Goal: Task Accomplishment & Management: Use online tool/utility

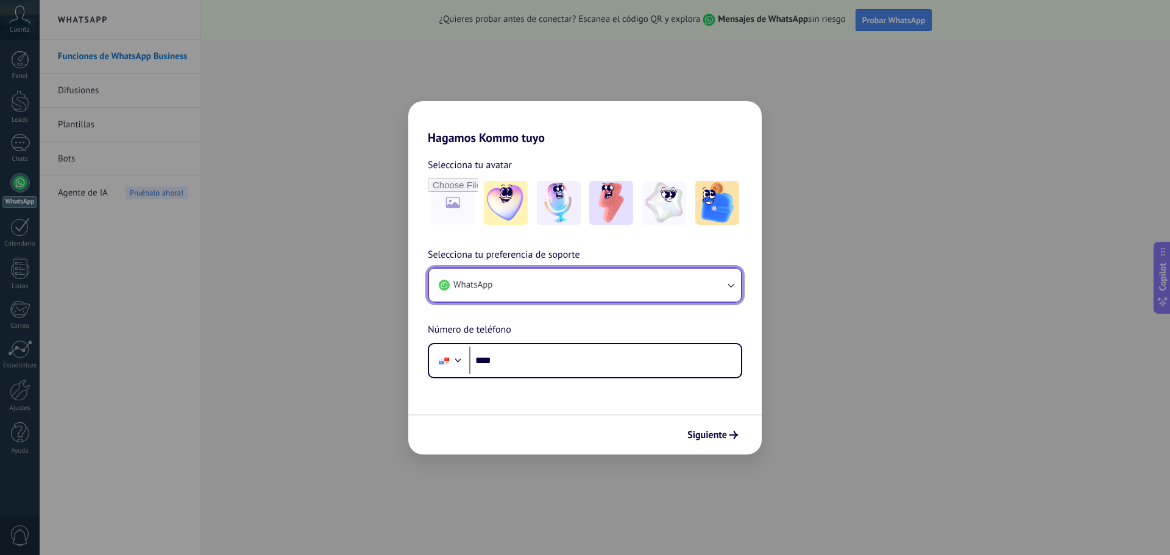
click at [591, 300] on button "WhatsApp" at bounding box center [585, 285] width 312 height 33
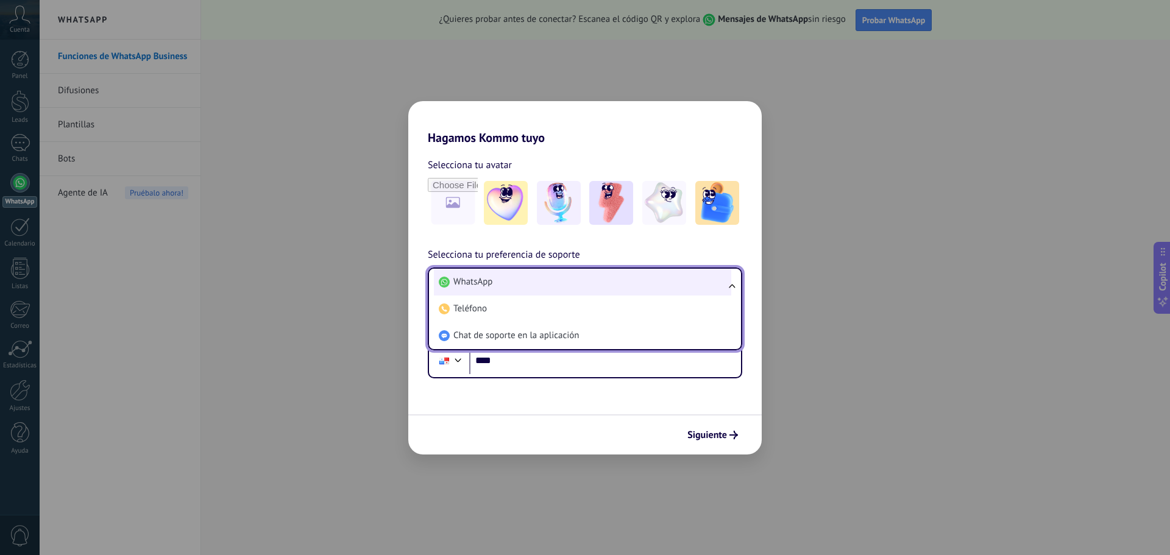
click at [591, 290] on li "WhatsApp" at bounding box center [582, 282] width 297 height 27
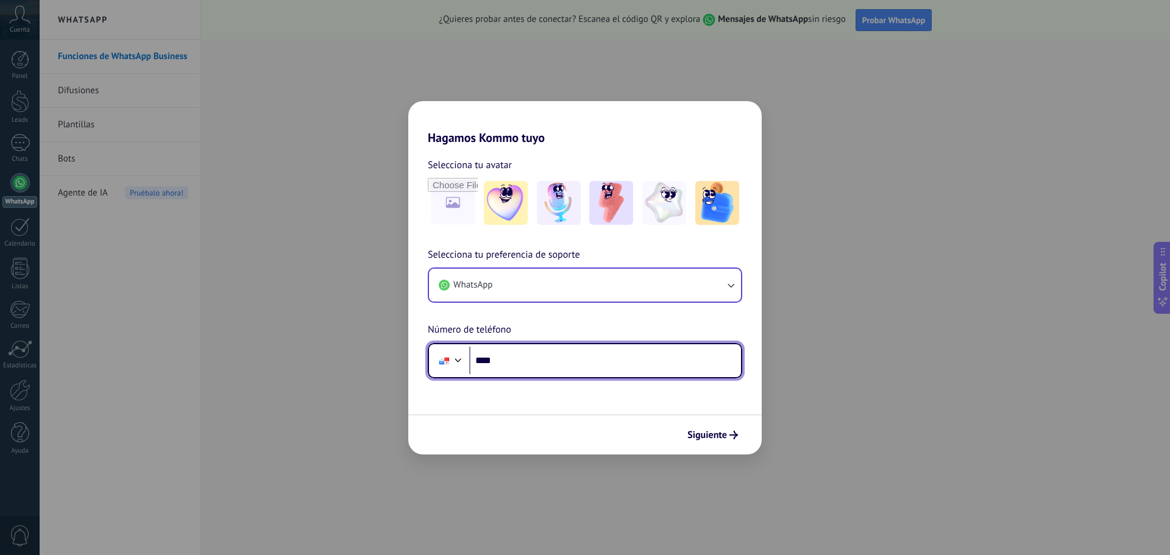
click at [549, 354] on input "****" at bounding box center [605, 361] width 272 height 28
type input "**********"
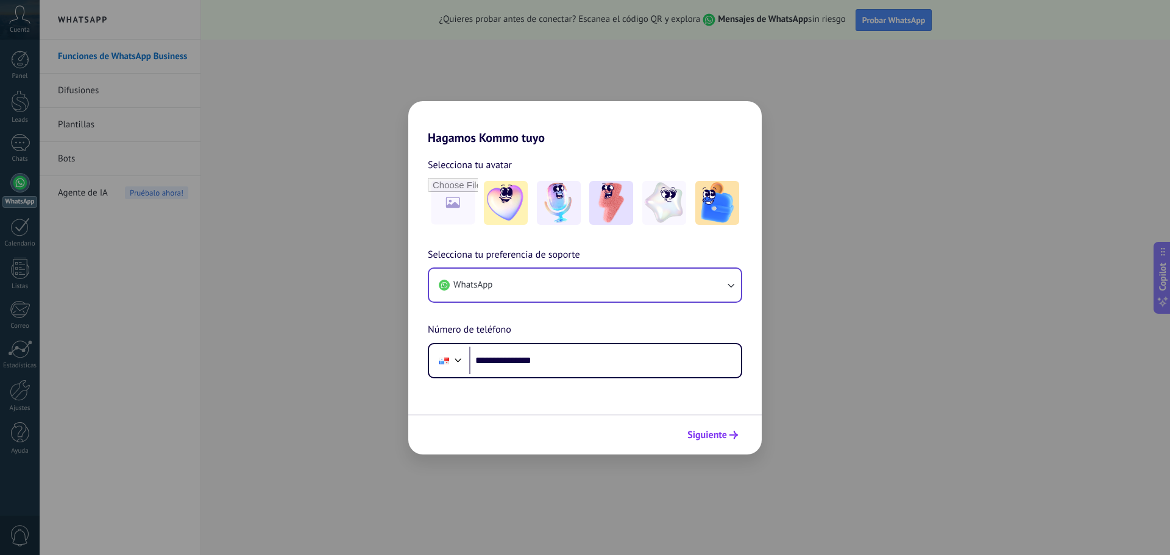
click at [713, 436] on span "Siguiente" at bounding box center [707, 435] width 40 height 9
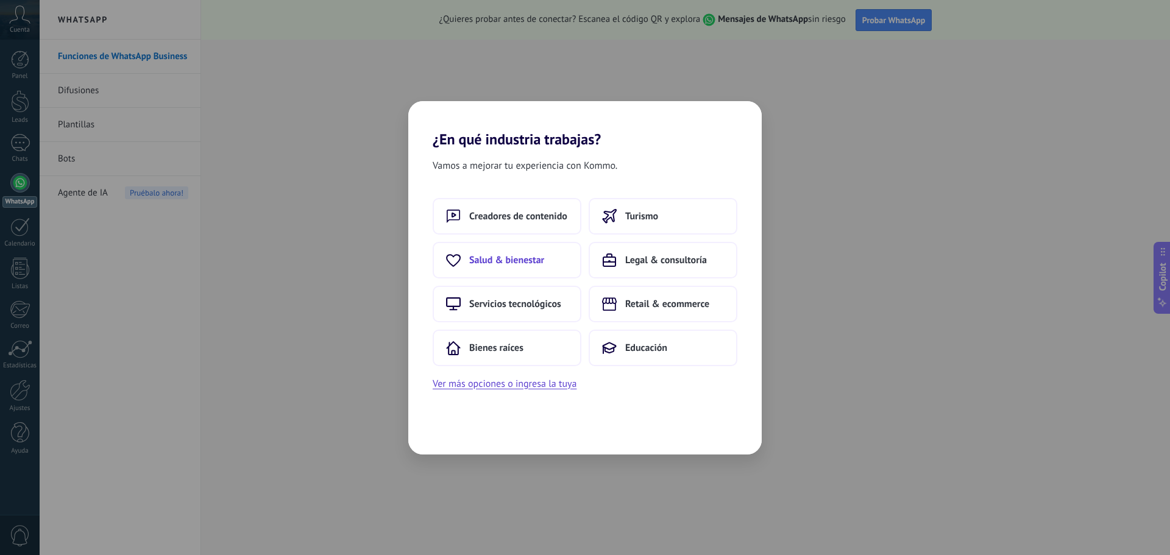
click at [548, 255] on button "Salud & bienestar" at bounding box center [507, 260] width 149 height 37
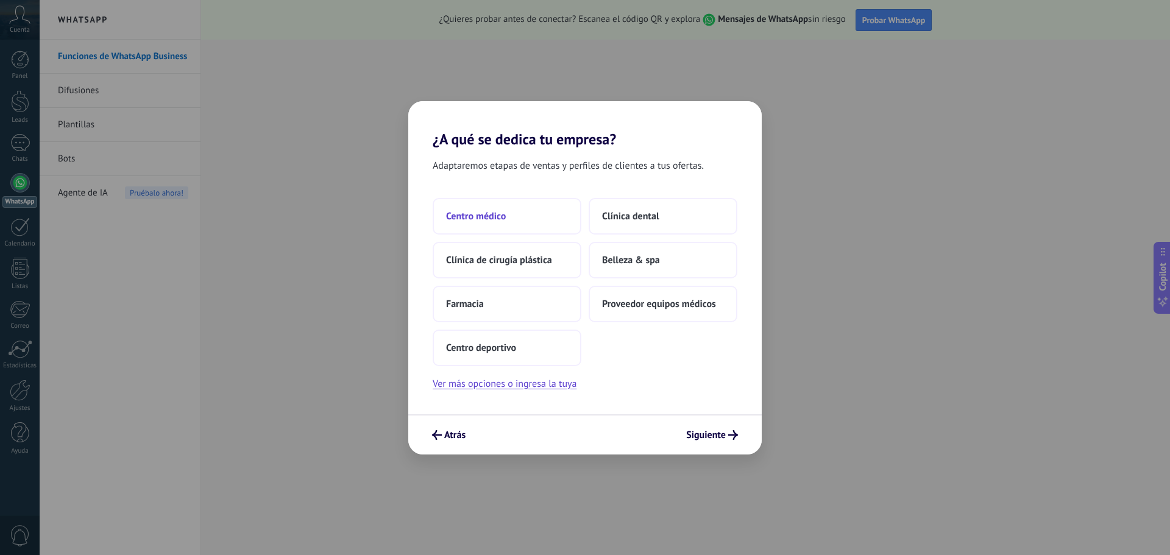
click at [514, 213] on button "Centro médico" at bounding box center [507, 216] width 149 height 37
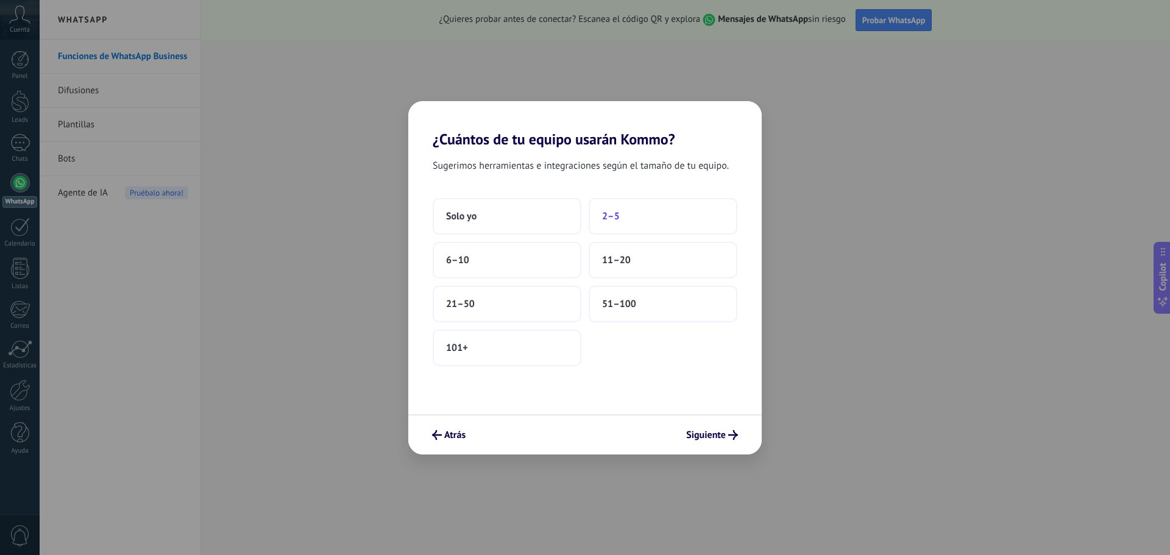
click at [634, 216] on button "2–5" at bounding box center [663, 216] width 149 height 37
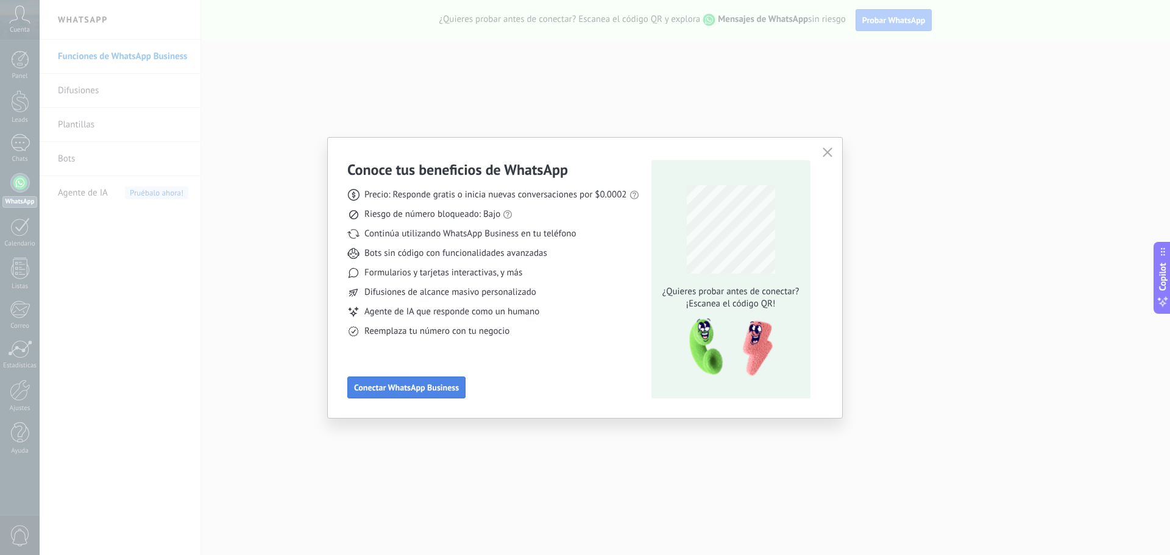
click at [415, 388] on span "Conectar WhatsApp Business" at bounding box center [406, 387] width 105 height 9
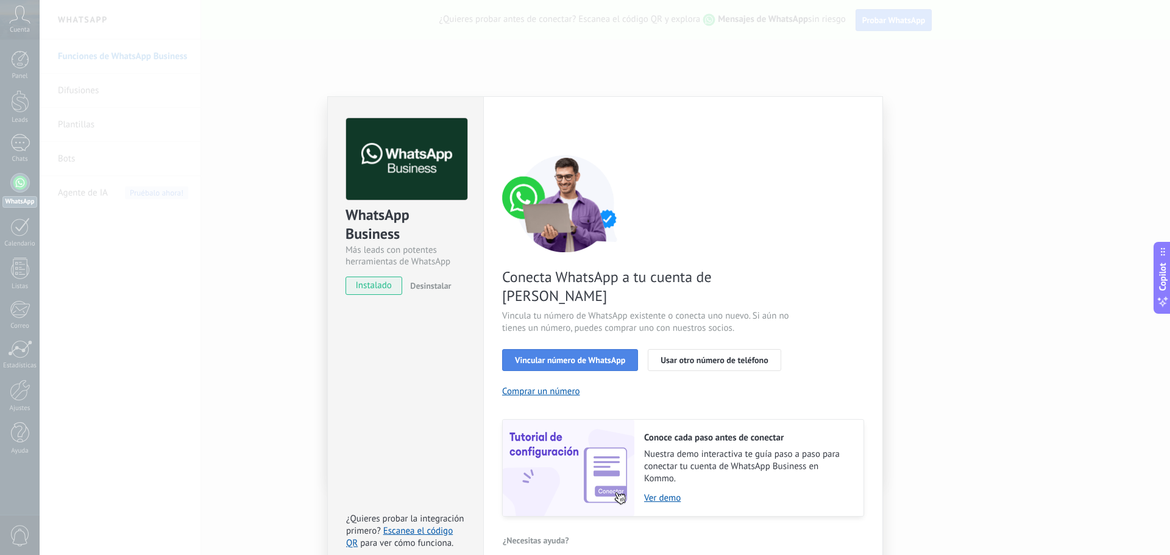
click at [606, 356] on span "Vincular número de WhatsApp" at bounding box center [570, 360] width 110 height 9
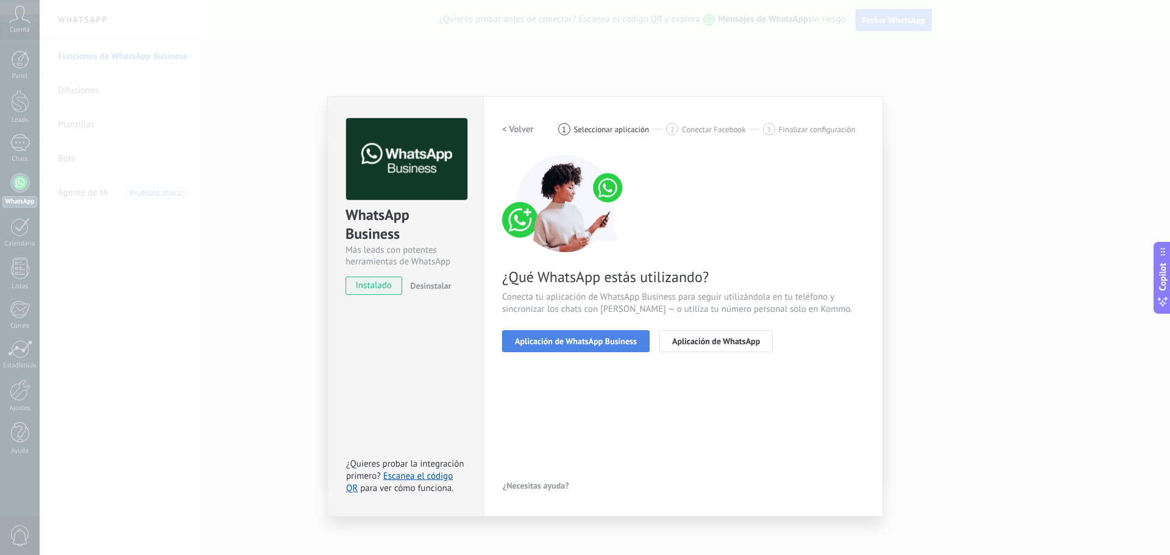
click at [622, 343] on span "Aplicación de WhatsApp Business" at bounding box center [576, 341] width 122 height 9
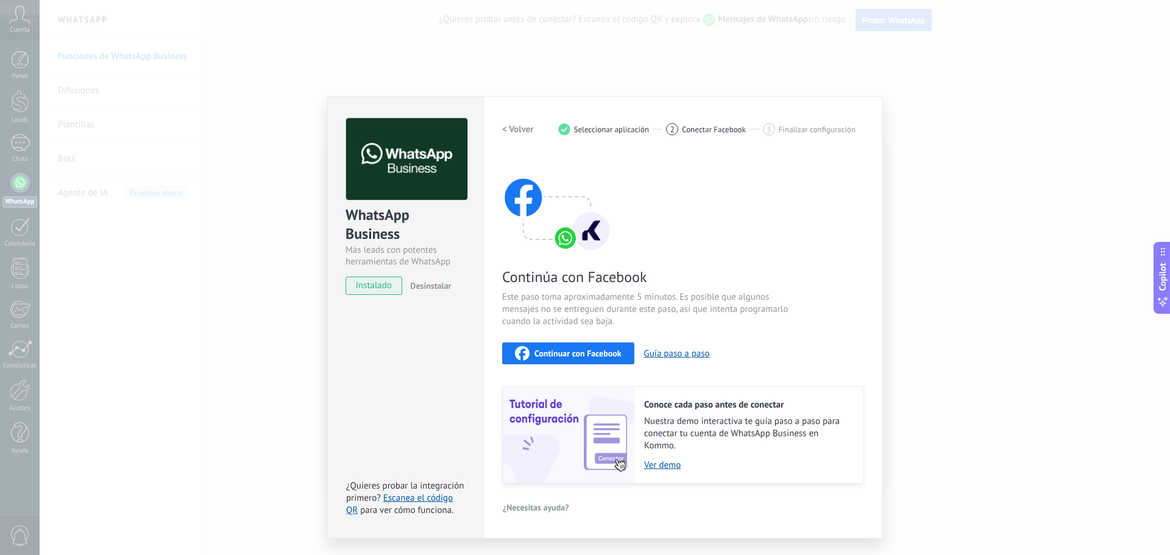
click at [540, 355] on span "Continuar con Facebook" at bounding box center [577, 353] width 87 height 9
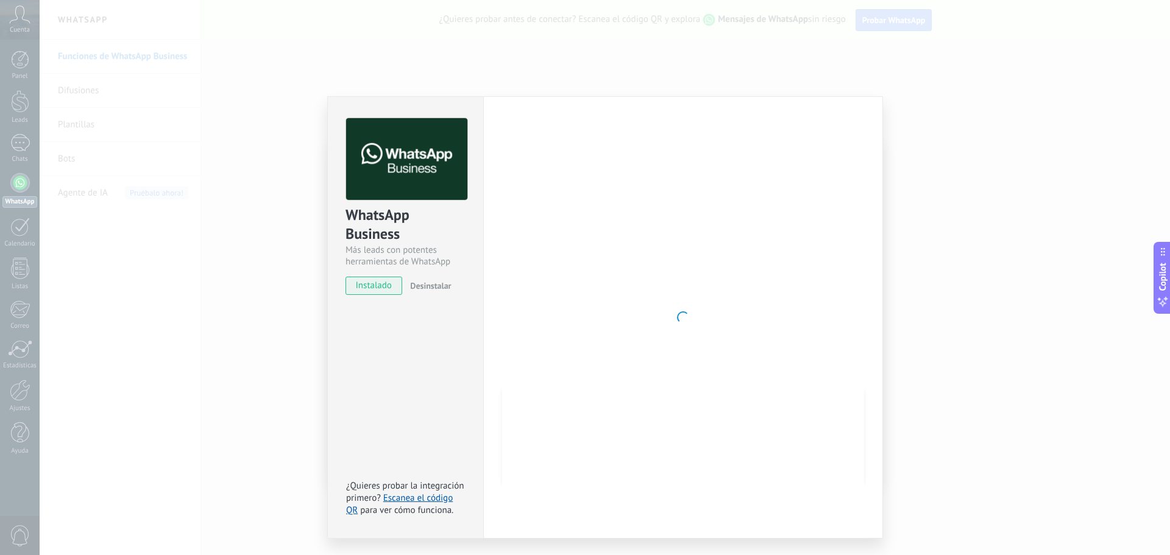
click at [560, 299] on div at bounding box center [683, 317] width 362 height 399
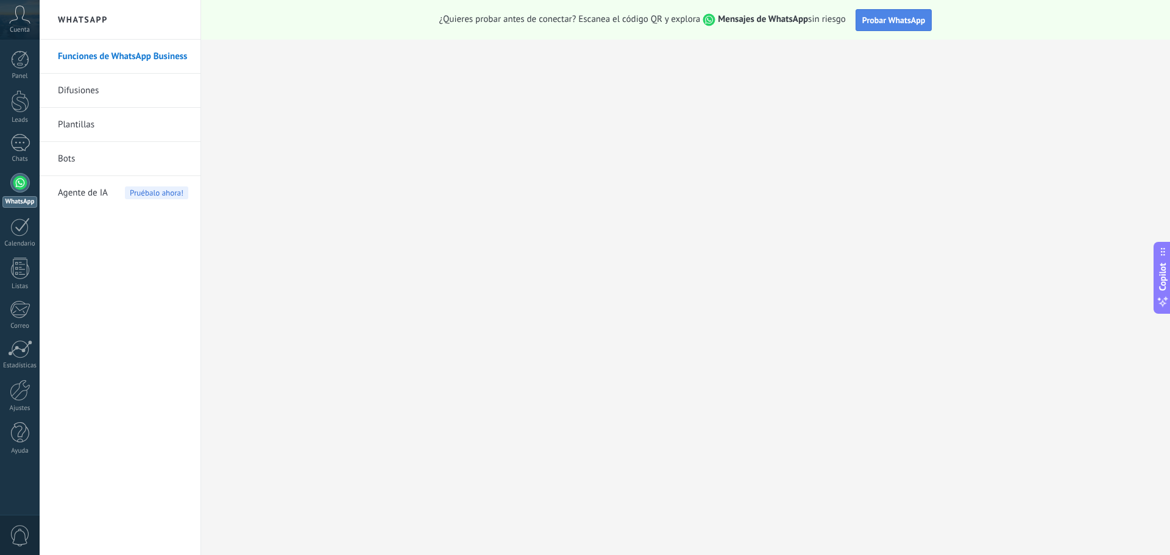
click at [877, 16] on span "Probar WhatsApp" at bounding box center [893, 20] width 63 height 11
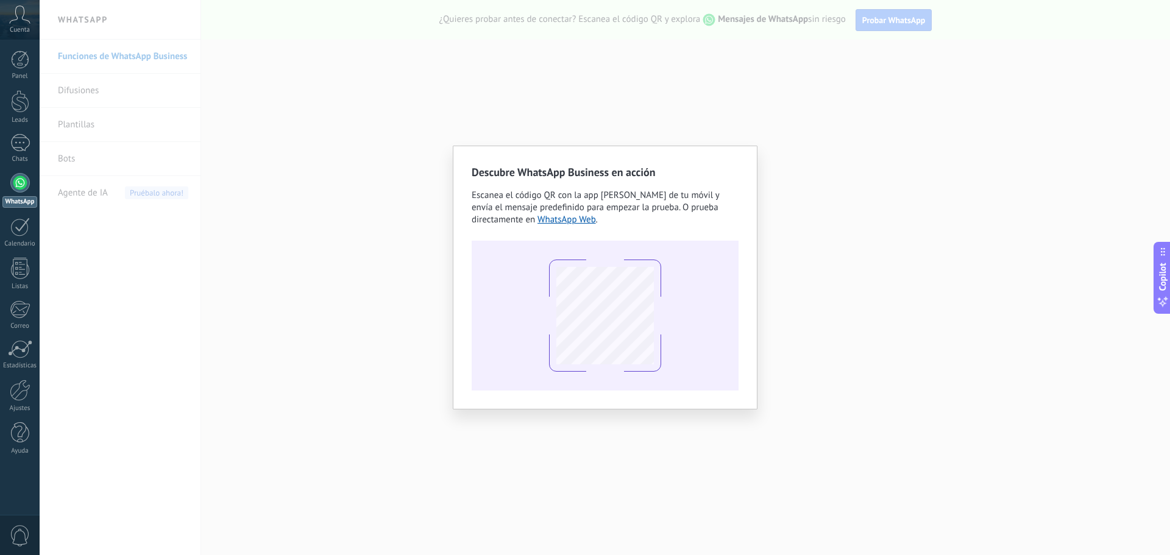
drag, startPoint x: 331, startPoint y: 49, endPoint x: 325, endPoint y: 38, distance: 12.3
click at [330, 49] on div "Descubre WhatsApp Business en acción Escanea el código QR con la app de cámara …" at bounding box center [605, 277] width 1130 height 555
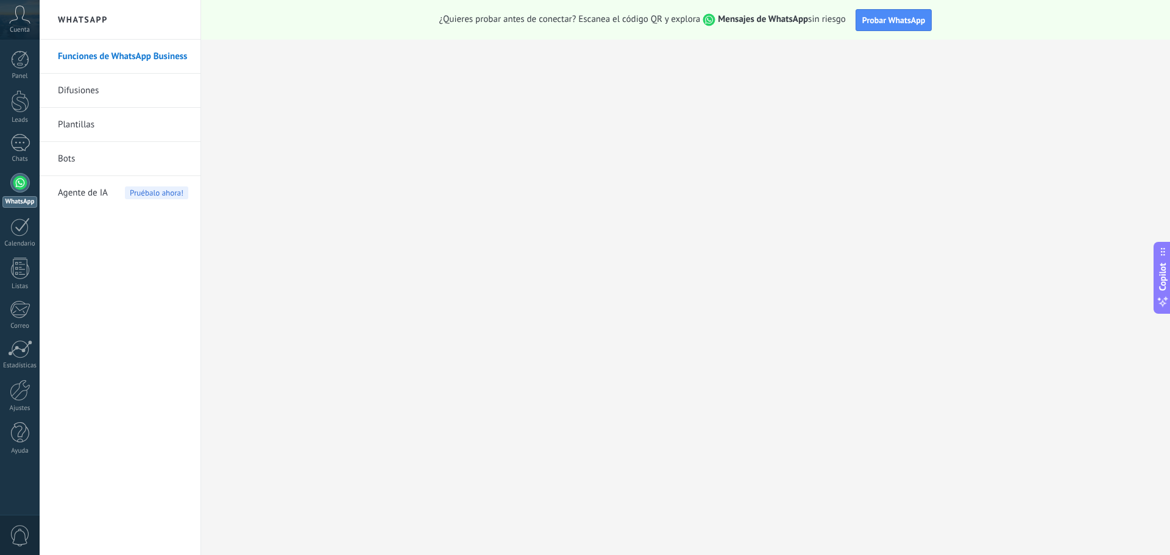
click at [105, 57] on link "Funciones de WhatsApp Business" at bounding box center [123, 57] width 130 height 34
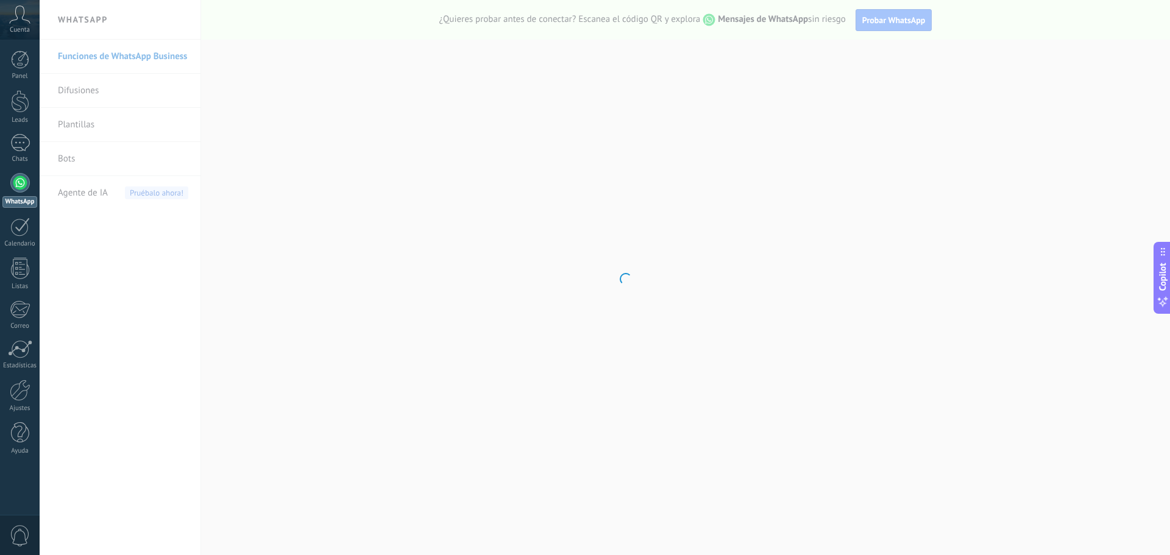
click at [21, 20] on icon at bounding box center [19, 14] width 21 height 18
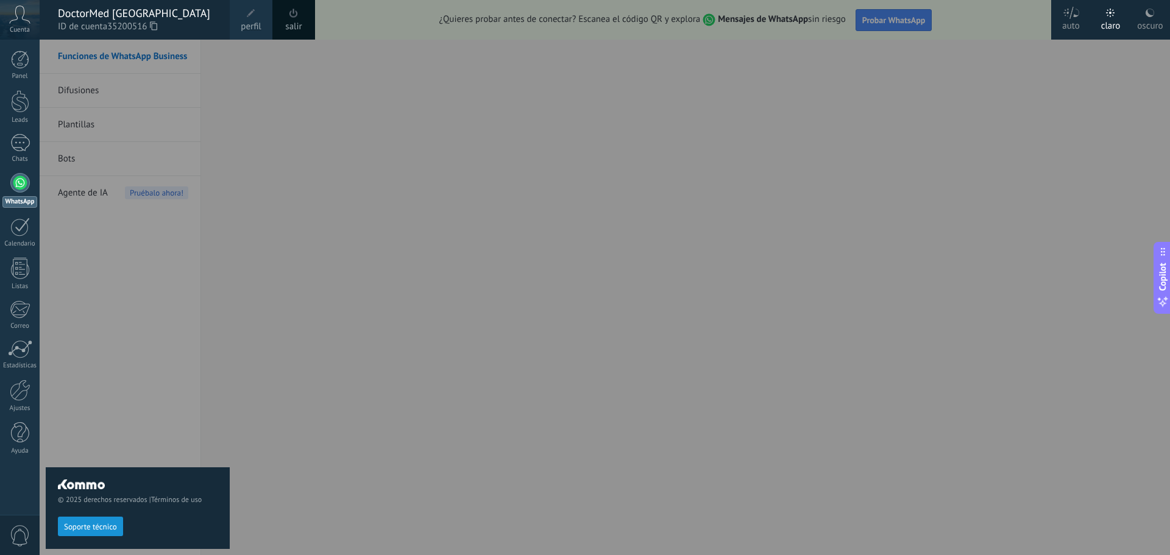
click at [207, 14] on div "DoctorMed [GEOGRAPHIC_DATA]" at bounding box center [138, 13] width 160 height 13
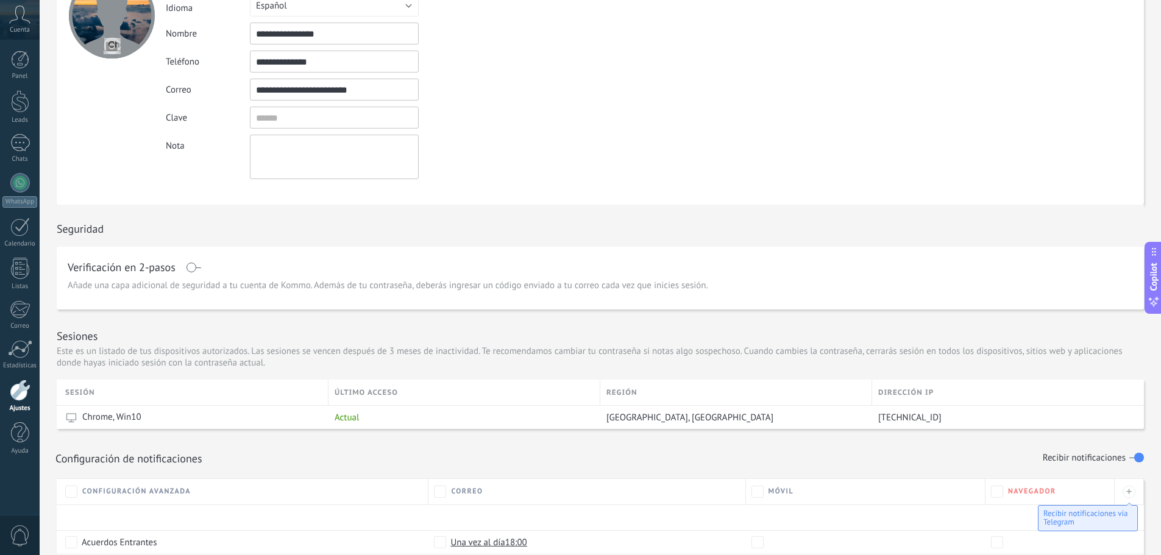
scroll to position [183, 0]
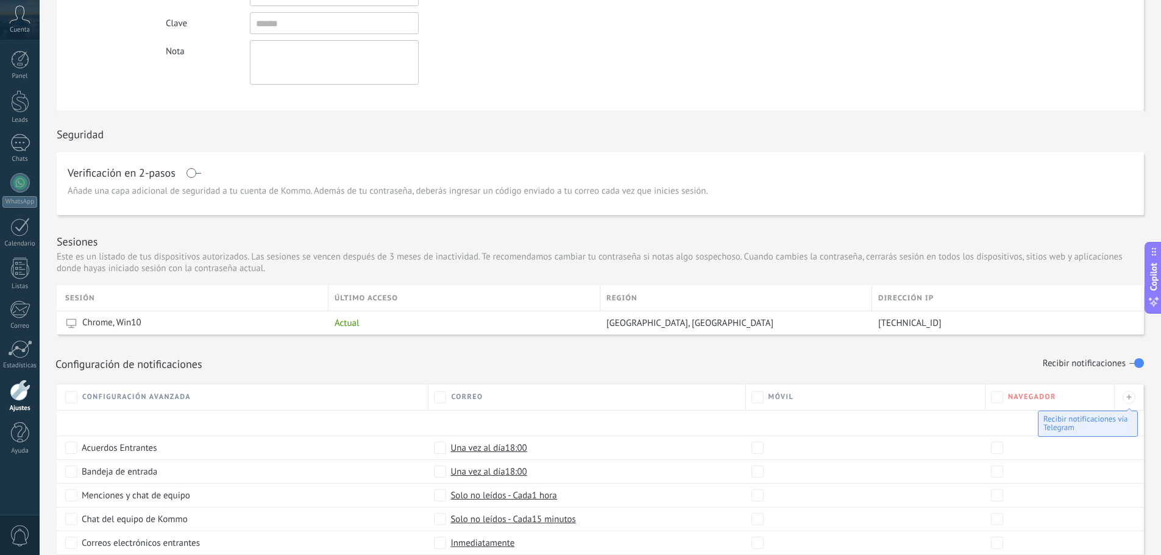
click at [190, 175] on span at bounding box center [193, 173] width 15 height 10
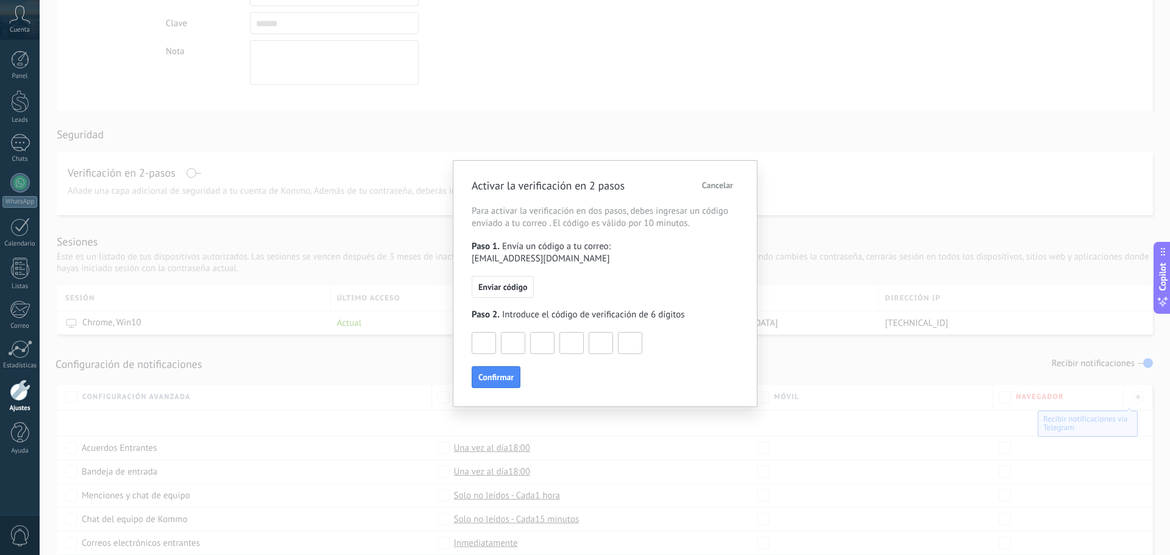
click at [787, 174] on div "Activar la verificación en 2 pasos Cancelar Para activar la verificación en dos…" at bounding box center [605, 277] width 1130 height 555
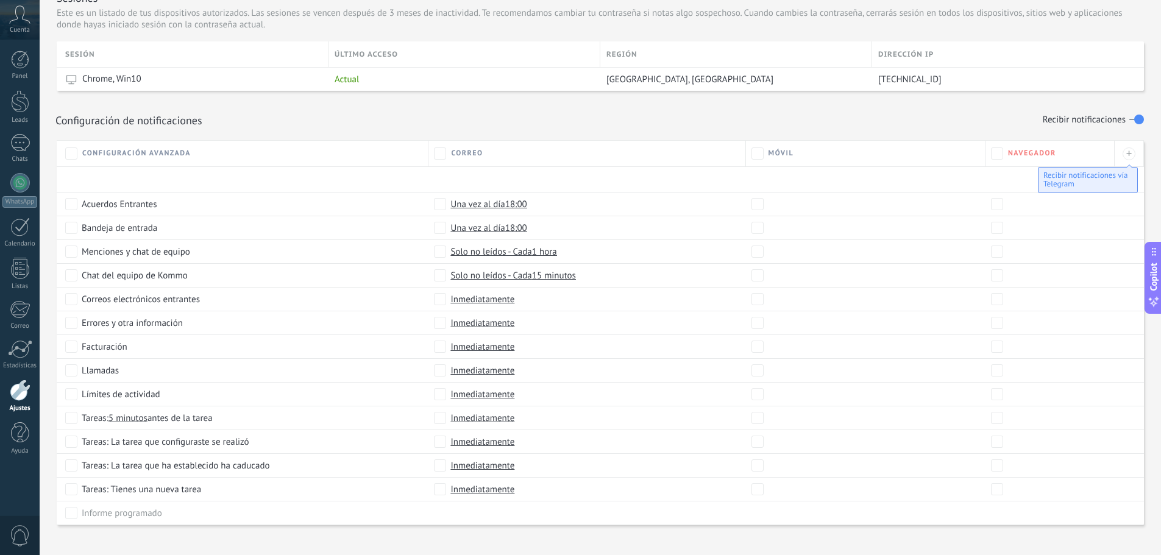
scroll to position [442, 0]
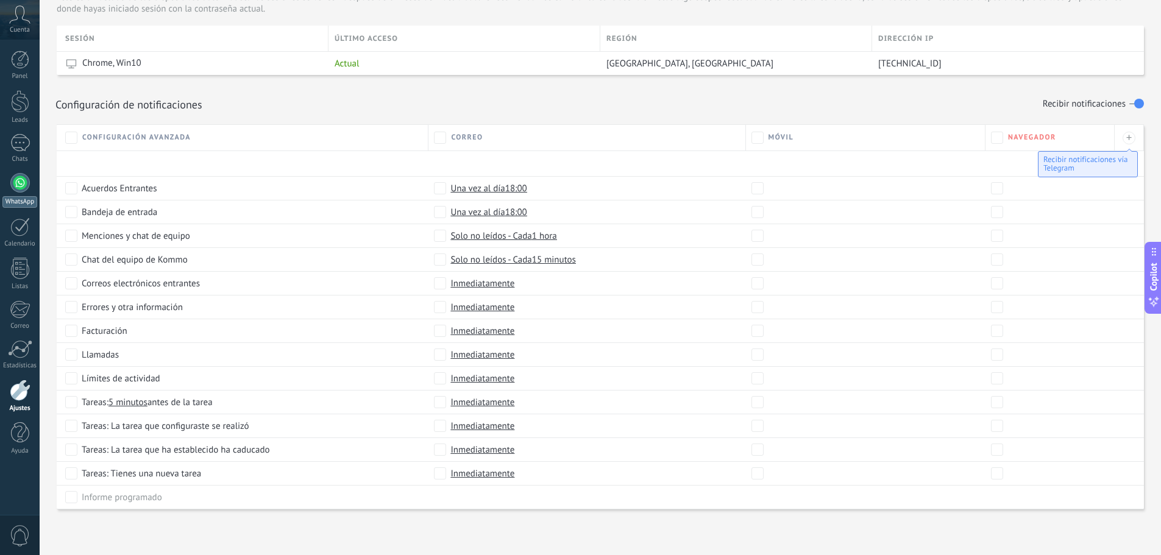
click at [13, 181] on div at bounding box center [19, 182] width 19 height 19
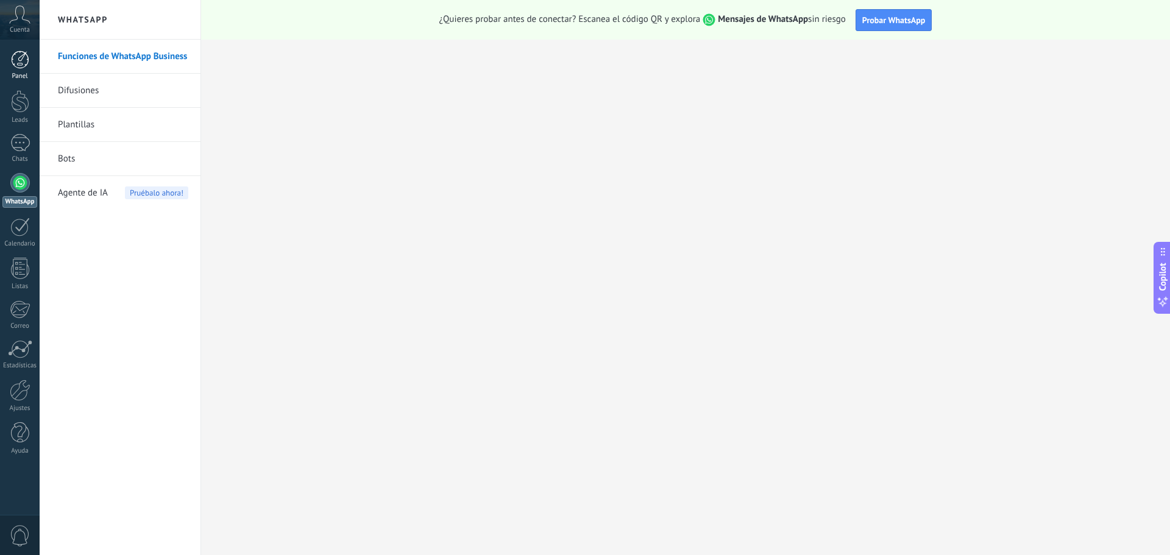
click at [23, 60] on div at bounding box center [20, 60] width 18 height 18
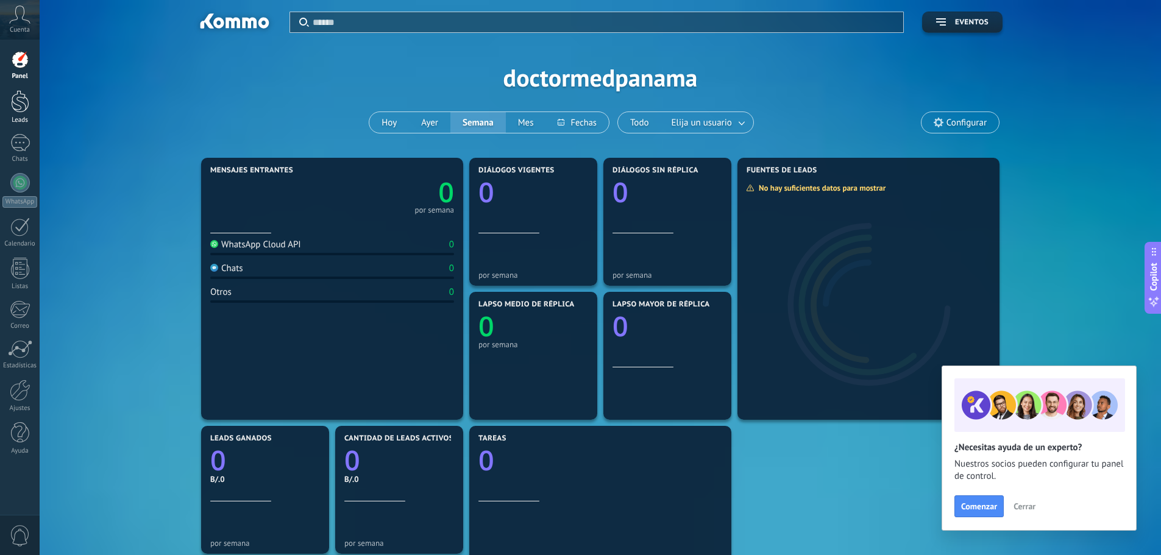
click at [27, 99] on div at bounding box center [20, 101] width 18 height 23
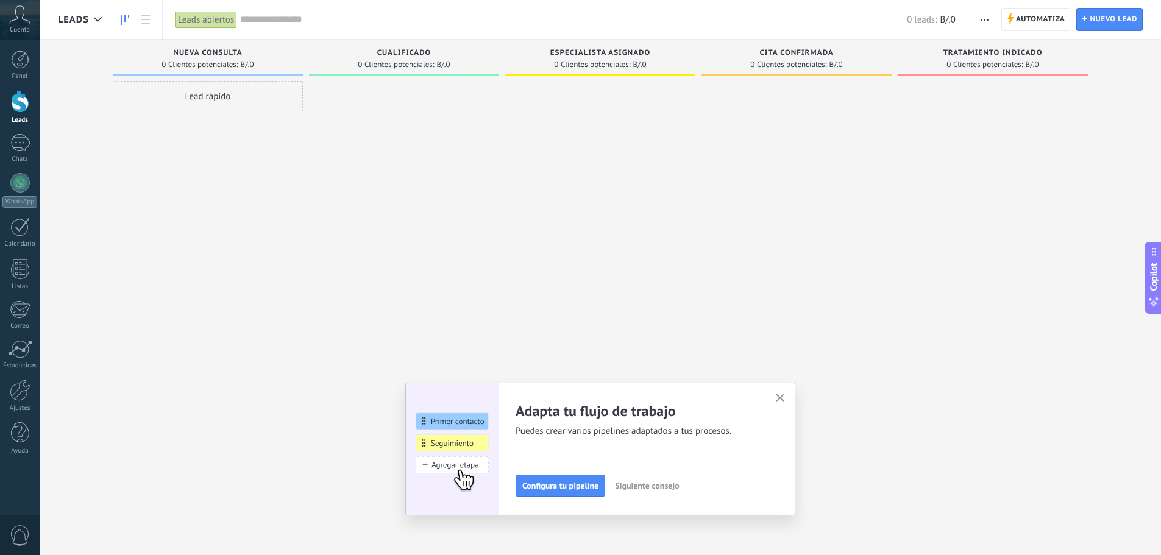
click at [785, 395] on icon "button" at bounding box center [780, 398] width 9 height 9
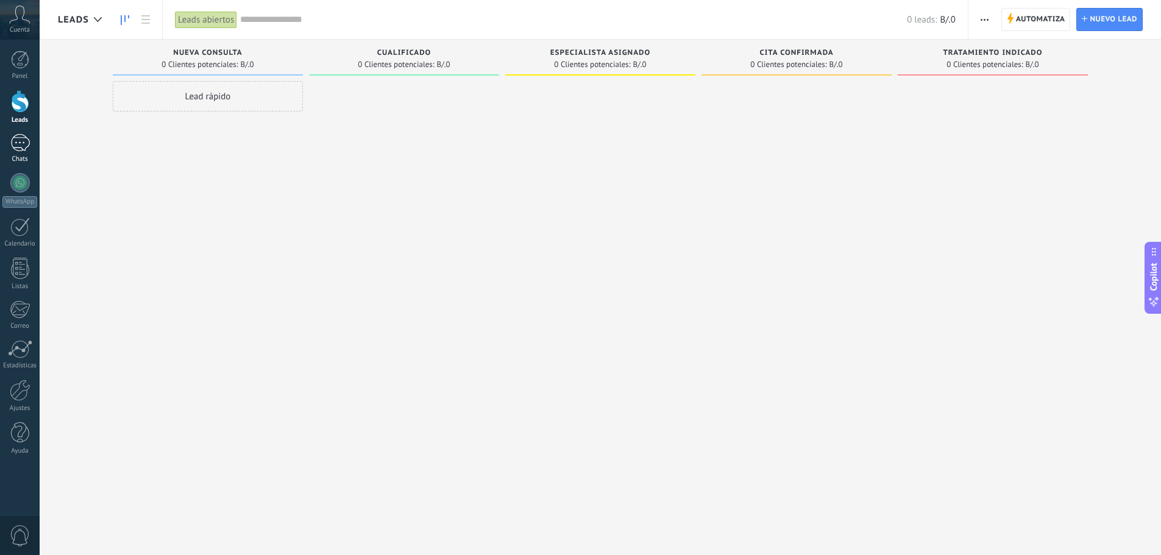
click at [24, 148] on div at bounding box center [19, 143] width 19 height 18
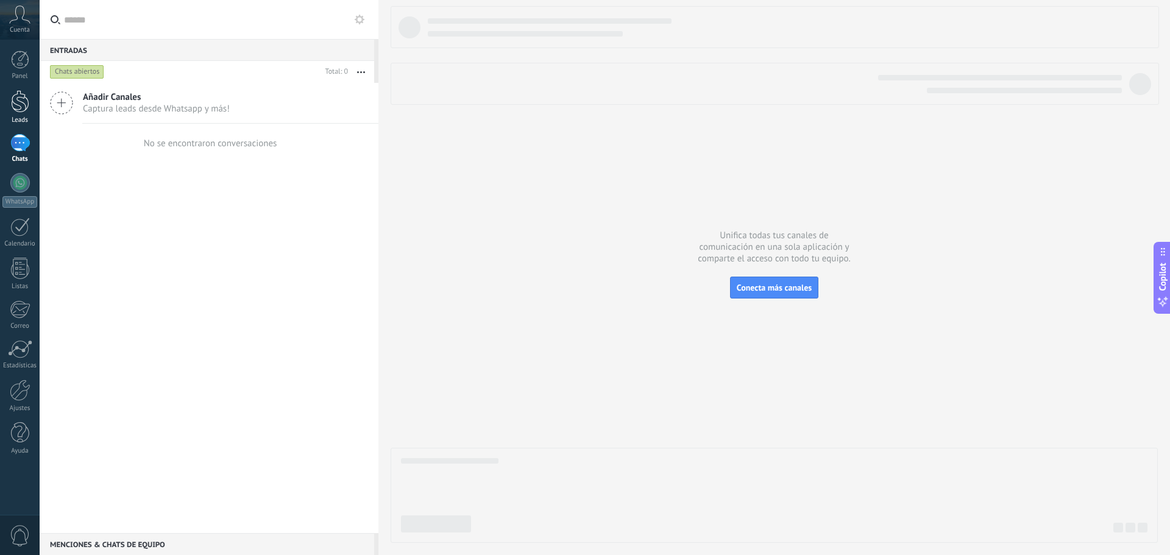
click at [21, 105] on div at bounding box center [20, 101] width 18 height 23
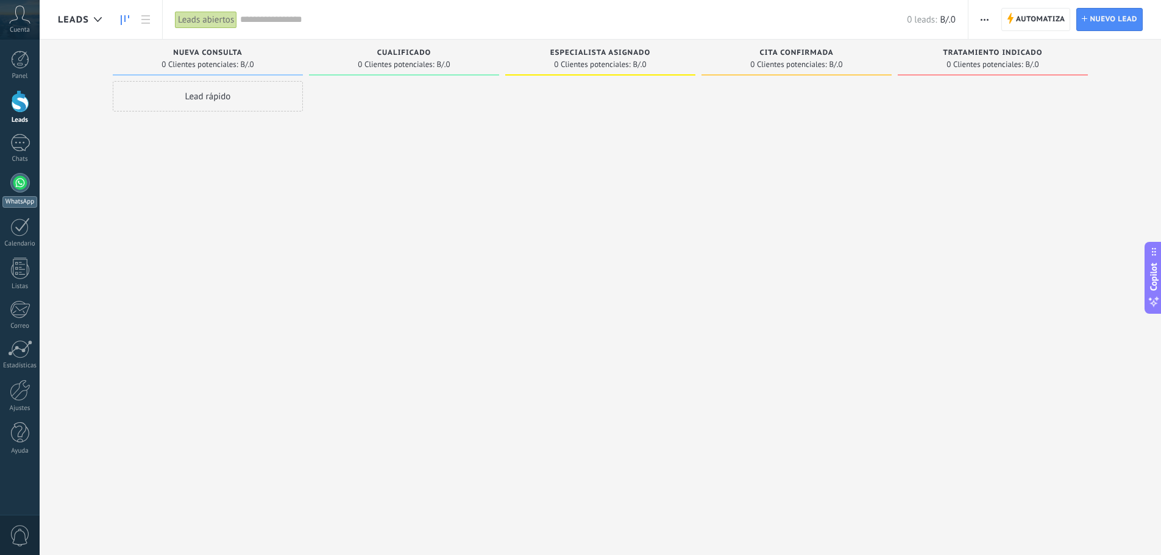
click at [23, 182] on div at bounding box center [19, 182] width 19 height 19
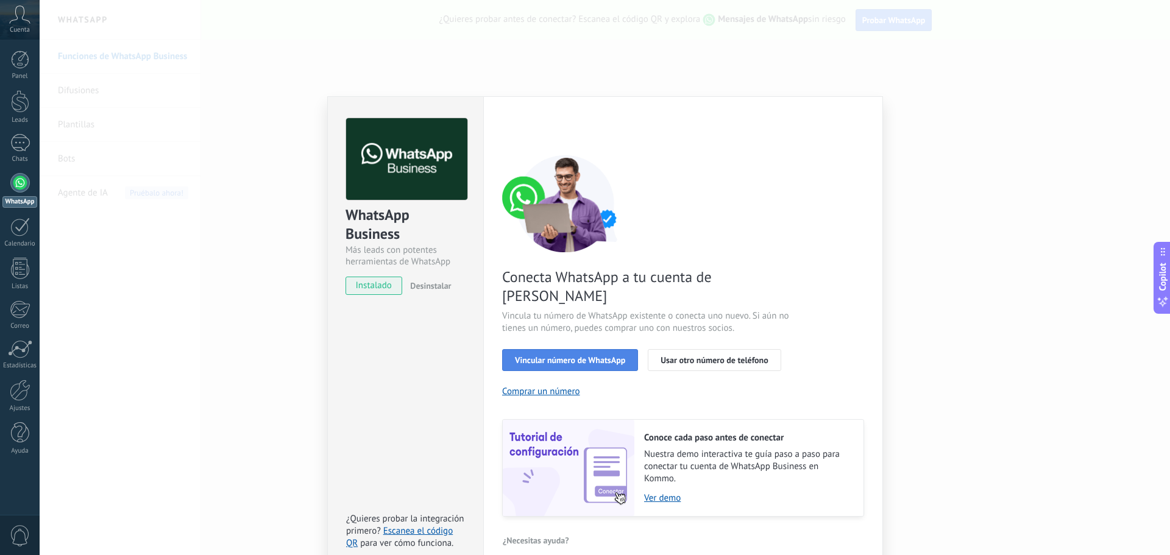
click at [570, 356] on span "Vincular número de WhatsApp" at bounding box center [570, 360] width 110 height 9
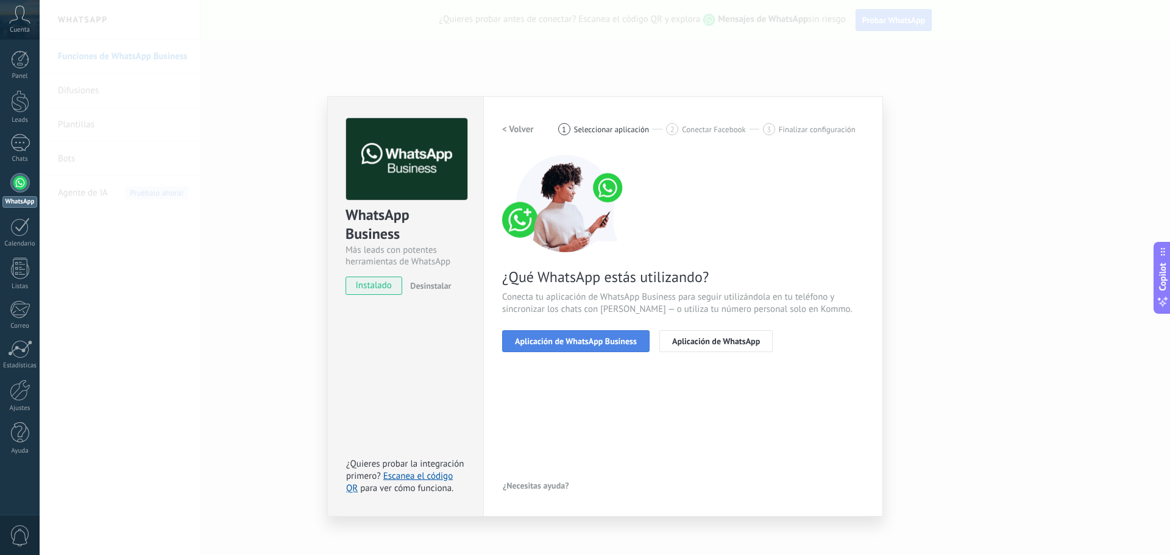
click at [562, 337] on span "Aplicación de WhatsApp Business" at bounding box center [576, 341] width 122 height 9
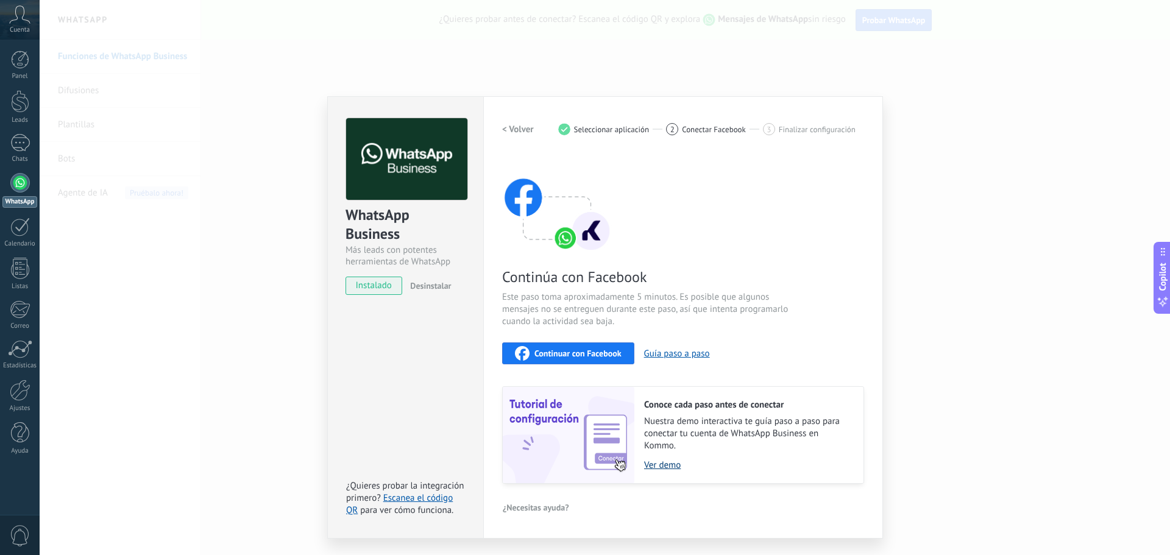
click at [657, 463] on link "Ver demo" at bounding box center [747, 465] width 207 height 12
click at [571, 351] on span "Continuar con Facebook" at bounding box center [577, 353] width 87 height 9
click at [432, 499] on link "Escanea el código QR" at bounding box center [399, 504] width 107 height 24
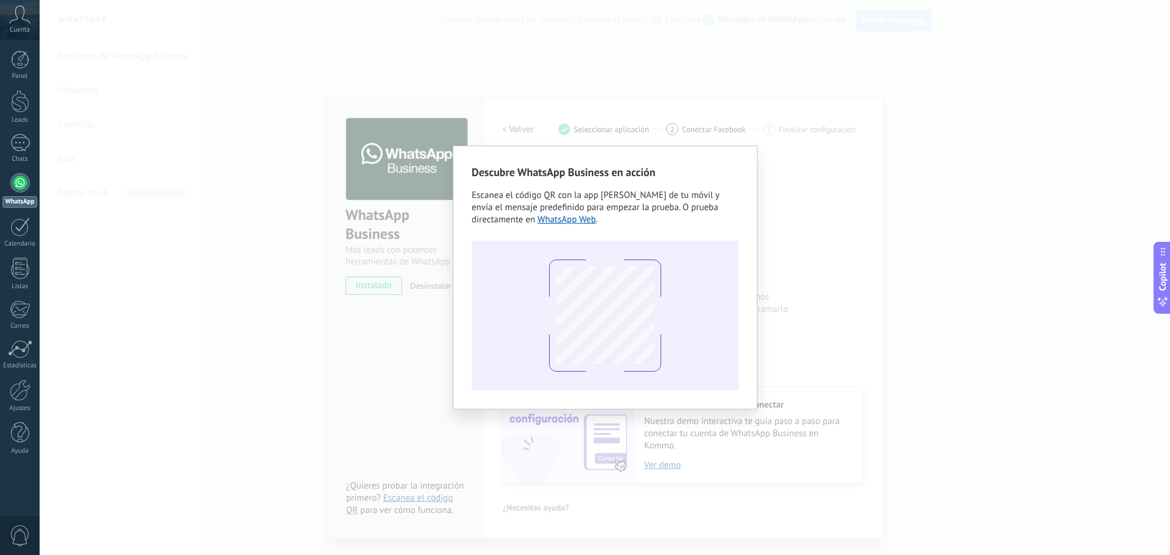
click at [188, 127] on div "Descubre WhatsApp Business en acción Escanea el código QR con la app de cámara …" at bounding box center [605, 277] width 1130 height 555
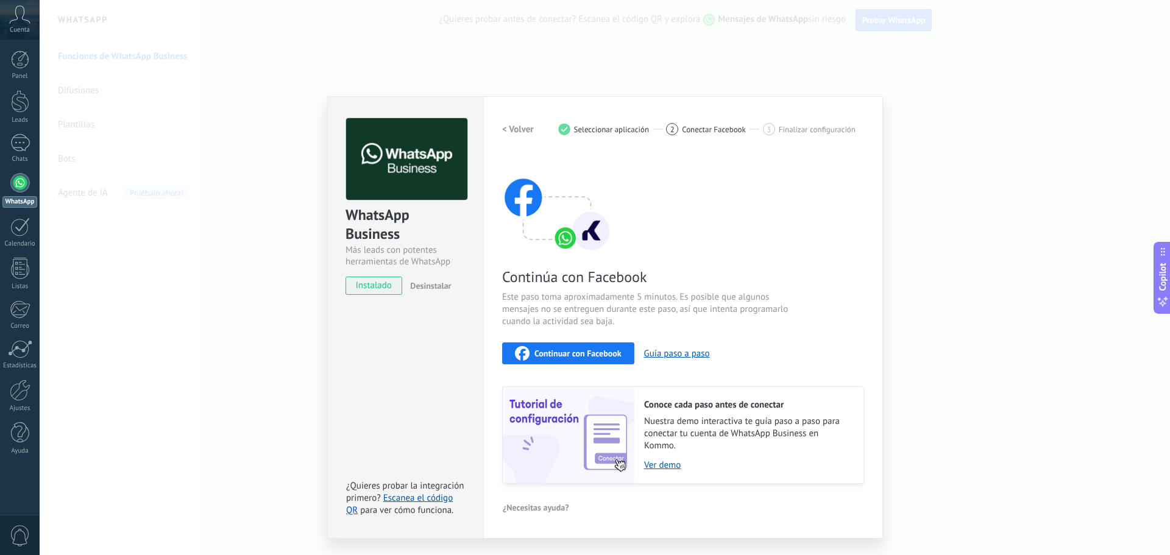
click at [572, 353] on span "Continuar con Facebook" at bounding box center [577, 353] width 87 height 9
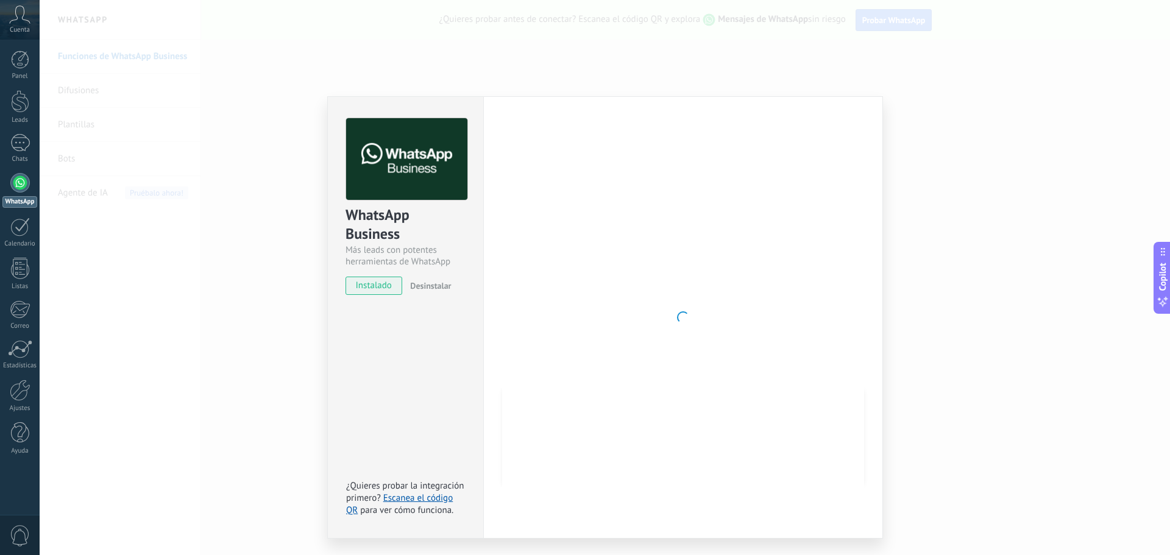
click at [502, 342] on button "Continuar con Facebook" at bounding box center [568, 353] width 132 height 22
click at [9, 397] on link "Ajustes" at bounding box center [20, 396] width 40 height 33
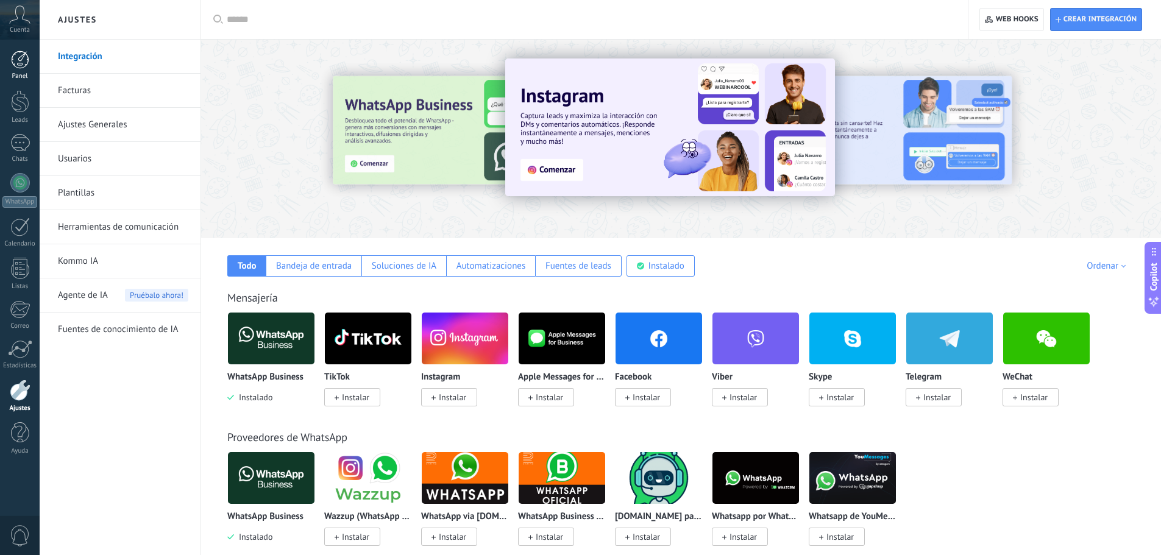
click at [11, 57] on div at bounding box center [20, 60] width 18 height 18
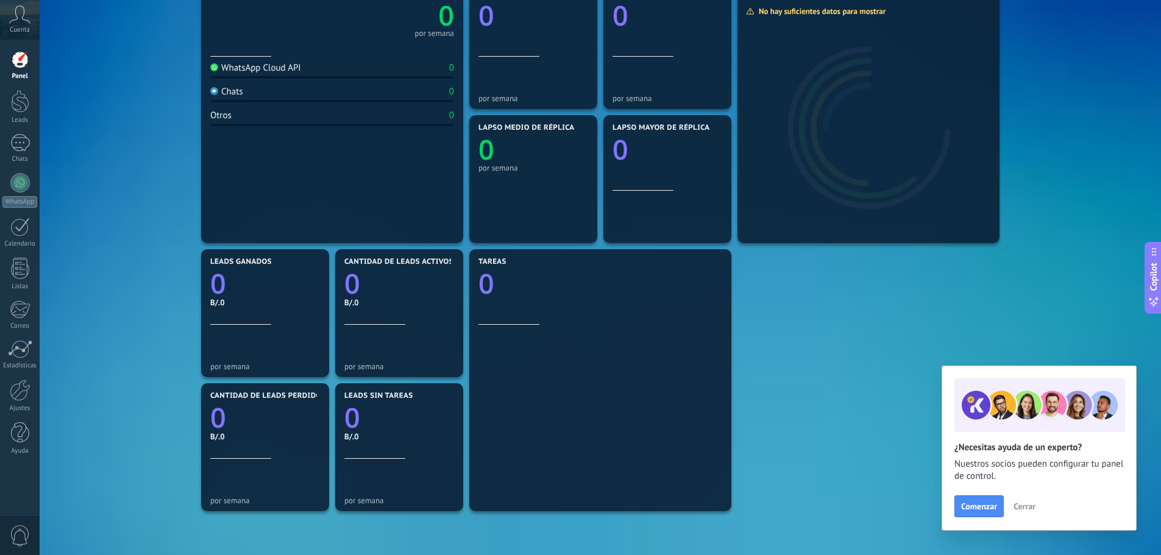
scroll to position [244, 0]
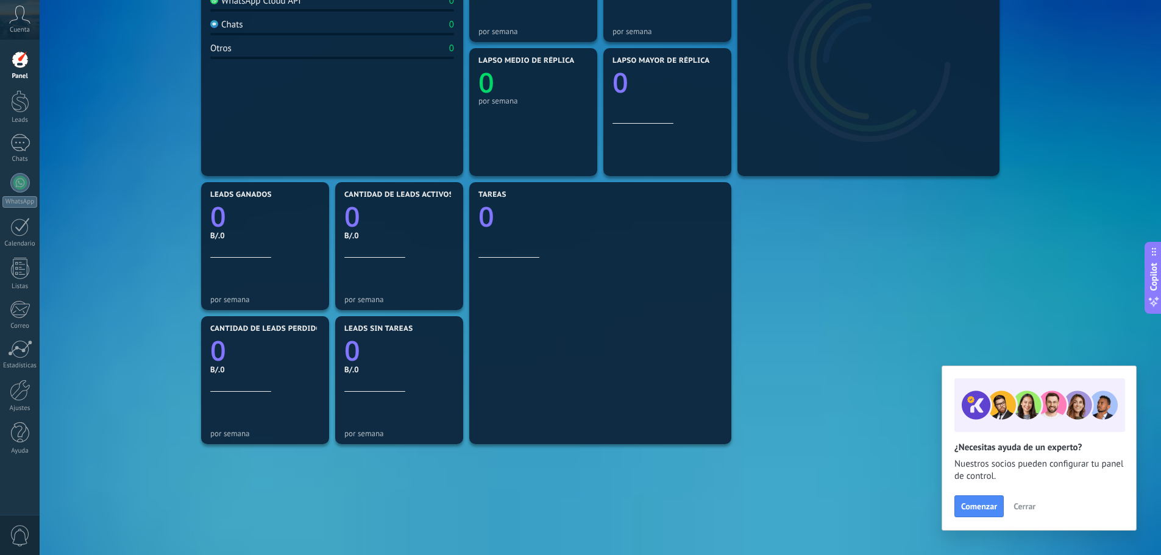
click at [1017, 507] on span "Cerrar" at bounding box center [1024, 506] width 22 height 9
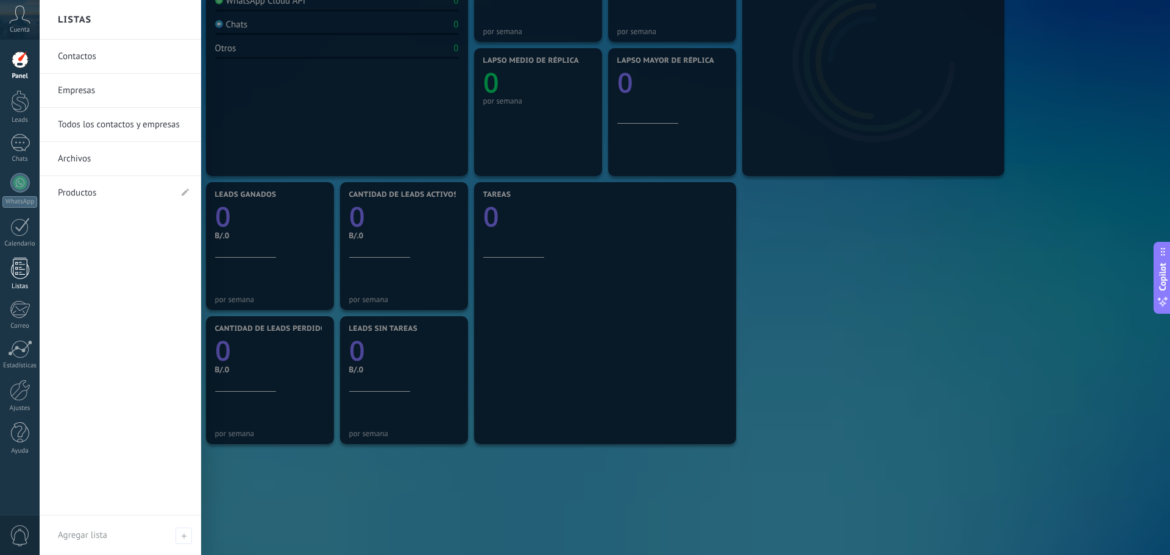
click at [13, 271] on div at bounding box center [20, 268] width 18 height 21
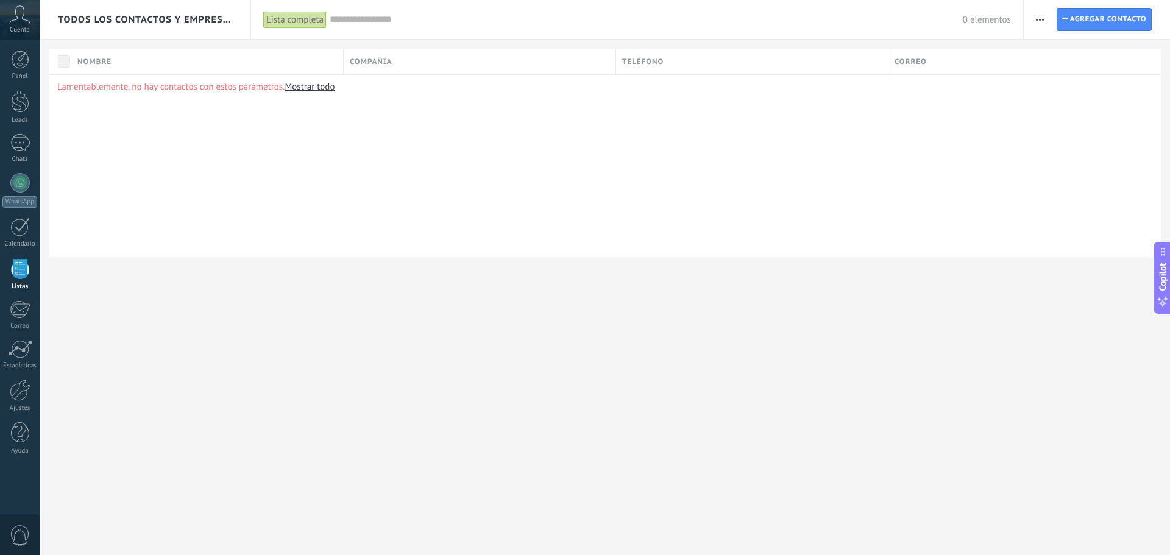
click at [314, 88] on link "Mostrar todo" at bounding box center [310, 87] width 50 height 12
